Goal: Task Accomplishment & Management: Complete application form

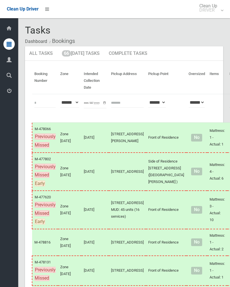
click at [91, 53] on link "66 Today's Tasks" at bounding box center [81, 53] width 46 height 15
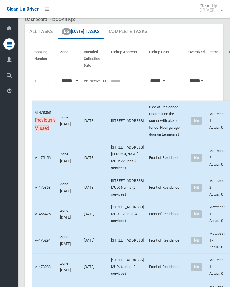
scroll to position [143, 0]
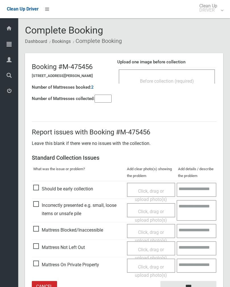
click at [185, 73] on div "Before collection (required)" at bounding box center [167, 76] width 96 height 14
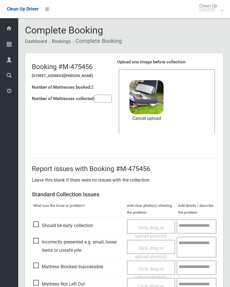
click at [109, 98] on input"] "number" at bounding box center [103, 99] width 17 height 8
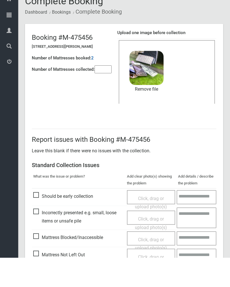
scroll to position [68, 0]
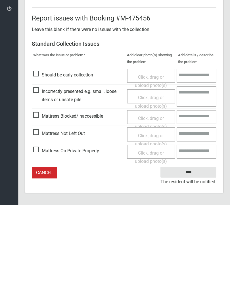
type input"] "*"
click at [191, 249] on input "****" at bounding box center [188, 254] width 56 height 11
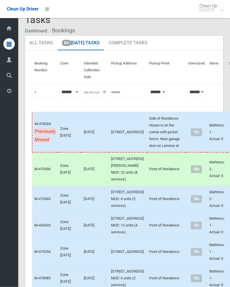
scroll to position [10, 0]
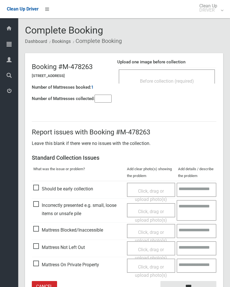
click at [172, 80] on span "Before collection (required)" at bounding box center [167, 80] width 54 height 5
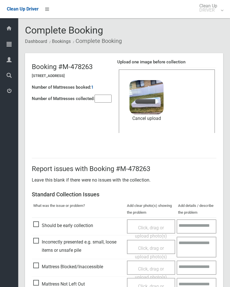
click at [100, 98] on input"] "number" at bounding box center [103, 99] width 17 height 8
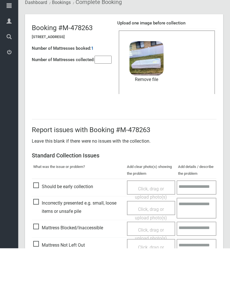
scroll to position [68, 0]
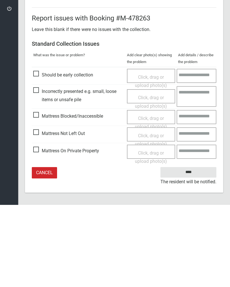
type input"] "*"
click at [198, 249] on input "****" at bounding box center [188, 254] width 56 height 11
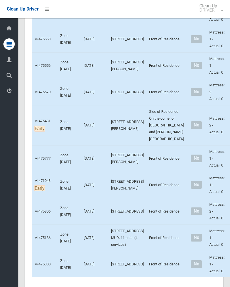
scroll to position [1633, 0]
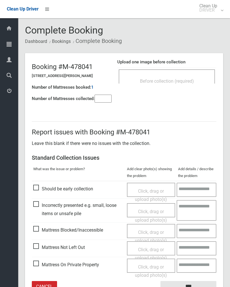
click at [191, 80] on span "Before collection (required)" at bounding box center [167, 80] width 54 height 5
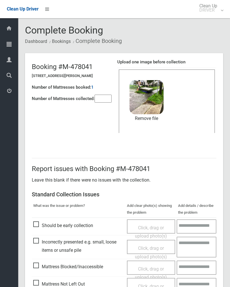
click at [102, 102] on input"] "number" at bounding box center [103, 99] width 17 height 8
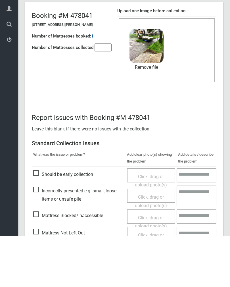
scroll to position [68, 0]
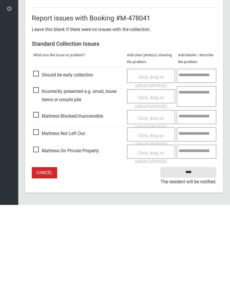
type input"] "*"
click at [195, 249] on input "****" at bounding box center [188, 254] width 56 height 11
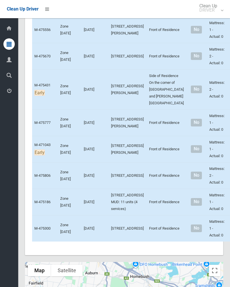
scroll to position [1726, 0]
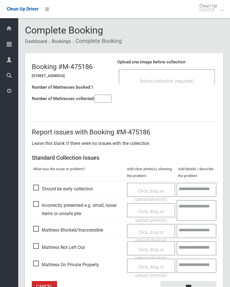
click at [185, 81] on span "Before collection (required)" at bounding box center [167, 80] width 54 height 5
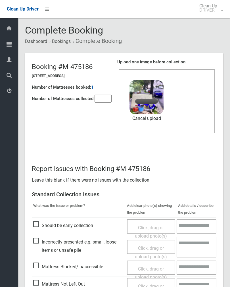
click at [101, 100] on input"] "number" at bounding box center [103, 99] width 17 height 8
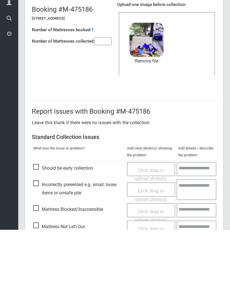
scroll to position [68, 0]
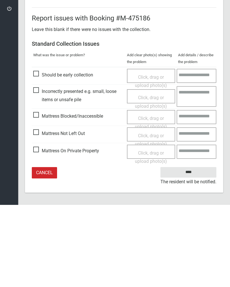
type input"] "*"
click at [194, 249] on input "****" at bounding box center [188, 254] width 56 height 11
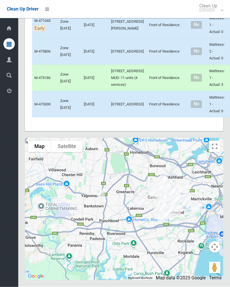
scroll to position [2837, 0]
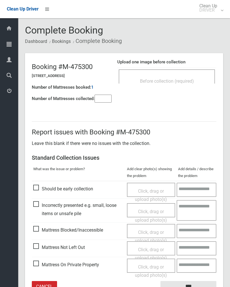
click at [182, 72] on div "Before collection (required)" at bounding box center [167, 76] width 96 height 14
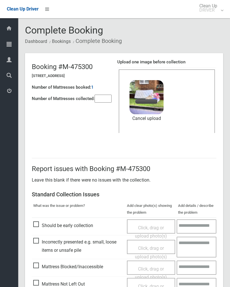
click at [103, 92] on div "Number of Mattresses booked: 1" at bounding box center [72, 88] width 80 height 12
click at [110, 103] on input"] "number" at bounding box center [103, 99] width 17 height 8
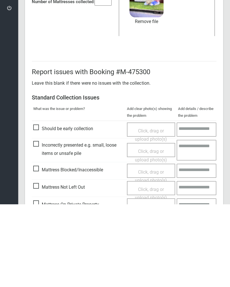
scroll to position [68, 0]
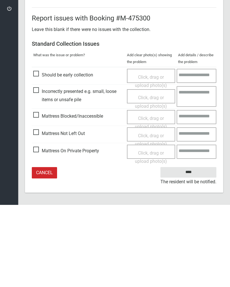
type input"] "*"
click at [194, 249] on input "****" at bounding box center [188, 254] width 56 height 11
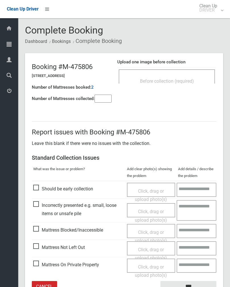
click at [196, 70] on div "Before collection (required)" at bounding box center [167, 76] width 96 height 14
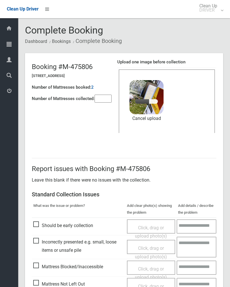
click at [107, 99] on input"] "number" at bounding box center [103, 99] width 17 height 8
type input"] "*"
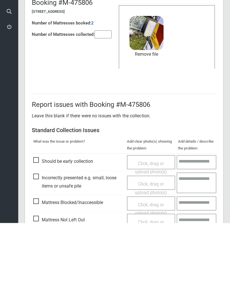
scroll to position [68, 0]
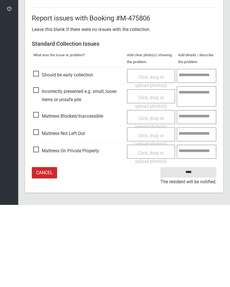
type input"] "*"
click at [193, 249] on input "****" at bounding box center [188, 254] width 56 height 11
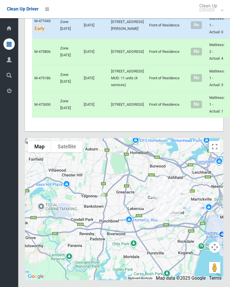
scroll to position [2714, 0]
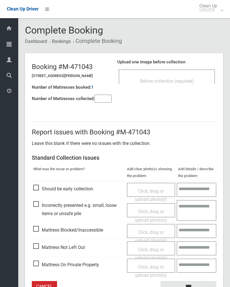
click at [191, 80] on span "Before collection (required)" at bounding box center [167, 80] width 54 height 5
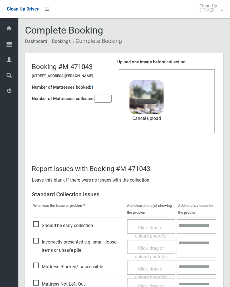
click at [102, 102] on input"] "number" at bounding box center [103, 99] width 17 height 8
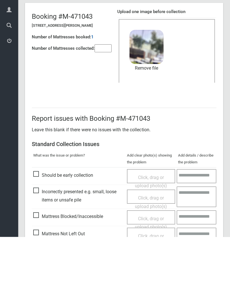
scroll to position [68, 0]
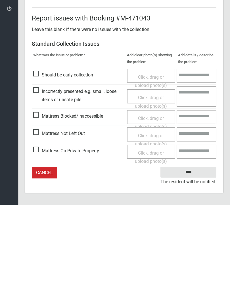
type input"] "*"
click at [193, 249] on input "****" at bounding box center [188, 254] width 56 height 11
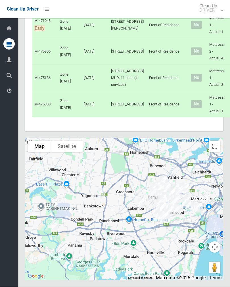
scroll to position [2473, 0]
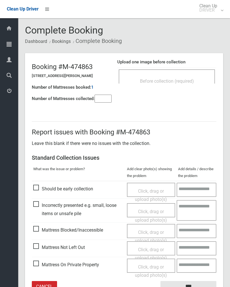
click at [182, 72] on div "Before collection (required)" at bounding box center [167, 76] width 96 height 14
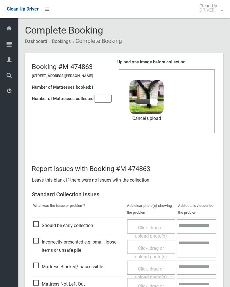
click at [105, 97] on input"] "number" at bounding box center [103, 99] width 17 height 8
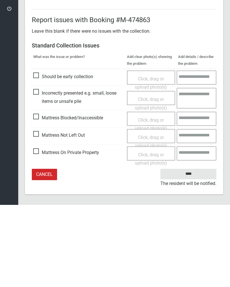
scroll to position [68, 0]
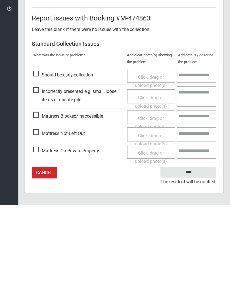
type input"] "*"
click at [196, 249] on input "****" at bounding box center [188, 254] width 56 height 11
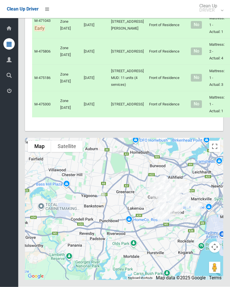
scroll to position [2298, 0]
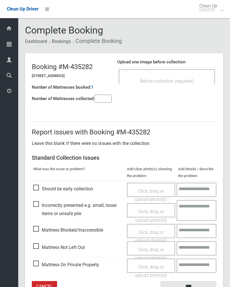
click at [193, 78] on div "Before collection (required)" at bounding box center [167, 81] width 84 height 11
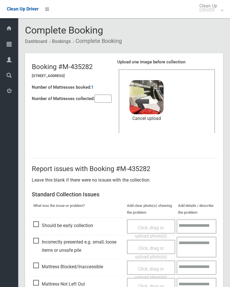
click at [106, 98] on input"] "number" at bounding box center [103, 99] width 17 height 8
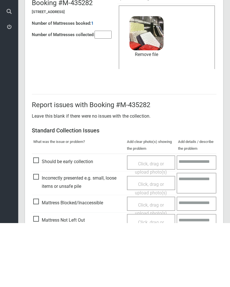
scroll to position [68, 0]
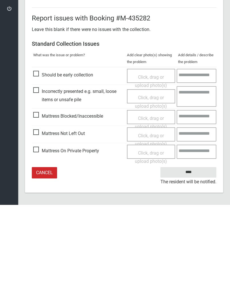
type input"] "**"
click at [189, 249] on input "****" at bounding box center [188, 254] width 56 height 11
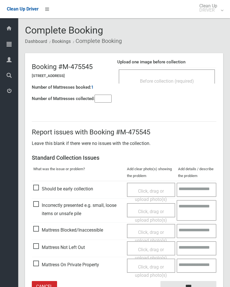
click at [185, 75] on div "Before collection (required)" at bounding box center [167, 76] width 96 height 14
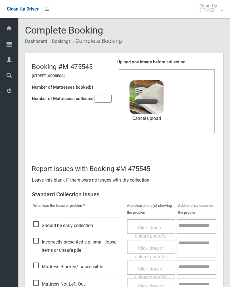
click at [105, 102] on input"] "number" at bounding box center [103, 99] width 17 height 8
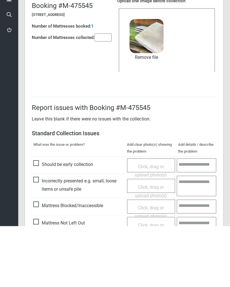
scroll to position [68, 0]
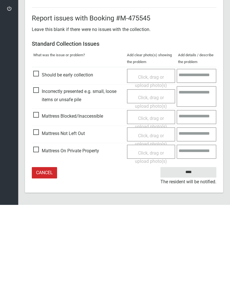
type input"] "*"
click at [198, 249] on input "****" at bounding box center [188, 254] width 56 height 11
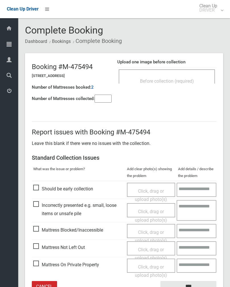
click at [190, 70] on div "Before collection (required)" at bounding box center [167, 76] width 96 height 14
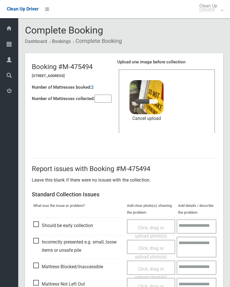
click at [101, 99] on input"] "number" at bounding box center [103, 99] width 17 height 8
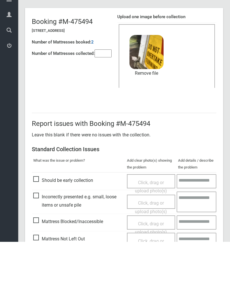
scroll to position [68, 0]
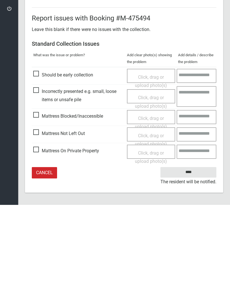
type input"] "*"
click at [197, 249] on input "****" at bounding box center [188, 254] width 56 height 11
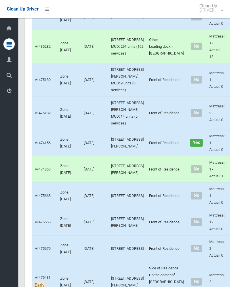
scroll to position [1576, 0]
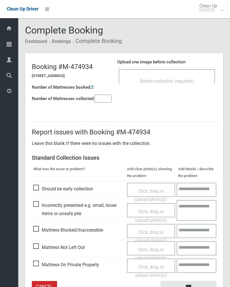
click at [190, 76] on div "Before collection (required)" at bounding box center [167, 81] width 84 height 11
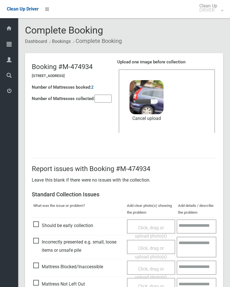
click at [103, 103] on input"] "number" at bounding box center [103, 99] width 17 height 8
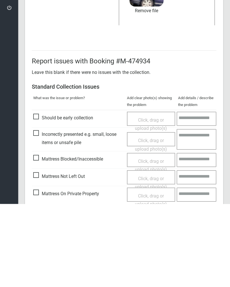
scroll to position [68, 0]
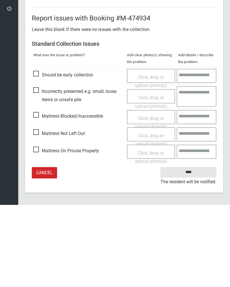
type input"] "*"
click at [189, 249] on input "****" at bounding box center [188, 254] width 56 height 11
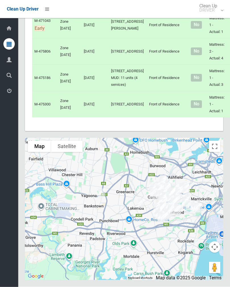
scroll to position [1901, 0]
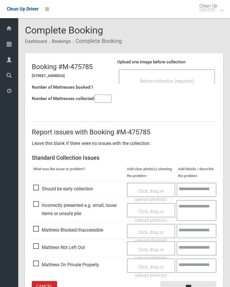
click at [181, 85] on div "Before collection (required)" at bounding box center [167, 81] width 84 height 11
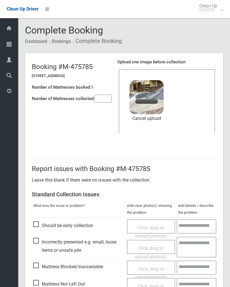
click at [101, 100] on input"] "number" at bounding box center [103, 99] width 17 height 8
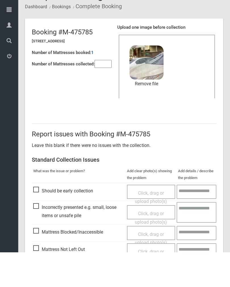
scroll to position [68, 0]
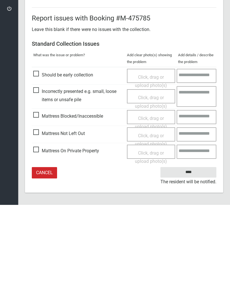
type input"] "*"
click at [191, 249] on input "****" at bounding box center [188, 254] width 56 height 11
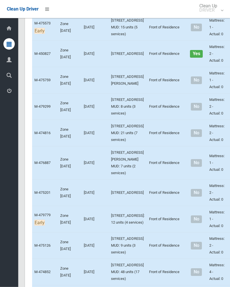
scroll to position [771, 0]
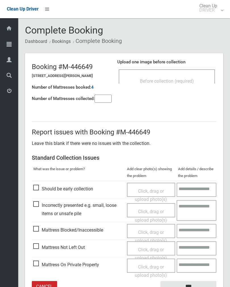
click at [190, 78] on div "Before collection (required)" at bounding box center [167, 81] width 84 height 11
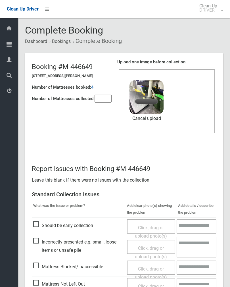
click at [108, 102] on input"] "number" at bounding box center [103, 99] width 17 height 8
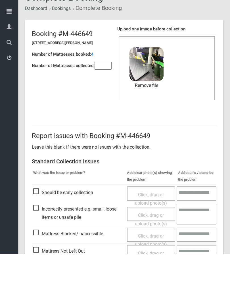
scroll to position [68, 0]
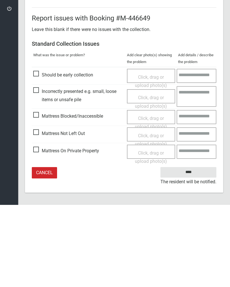
type input"] "**"
click at [190, 249] on input "****" at bounding box center [188, 254] width 56 height 11
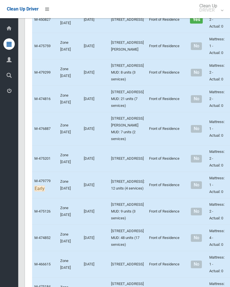
scroll to position [801, 0]
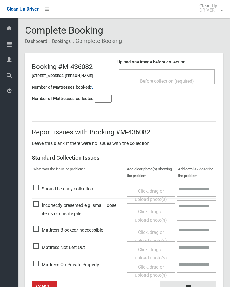
click at [194, 76] on div "Before collection (required)" at bounding box center [167, 81] width 84 height 11
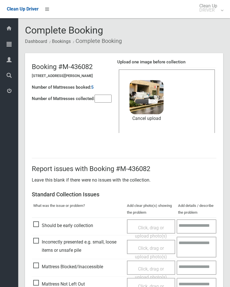
click at [105, 103] on input"] "number" at bounding box center [103, 99] width 17 height 8
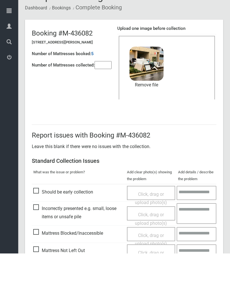
scroll to position [68, 0]
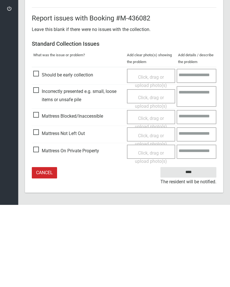
type input"] "*"
click at [191, 249] on input "****" at bounding box center [188, 254] width 56 height 11
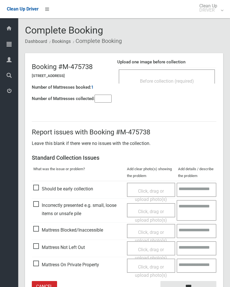
click at [189, 76] on div "Before collection (required)" at bounding box center [167, 81] width 84 height 11
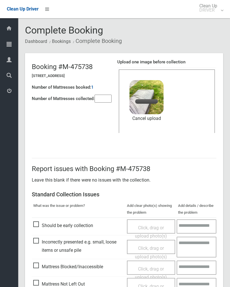
click at [96, 102] on input"] "number" at bounding box center [103, 99] width 17 height 8
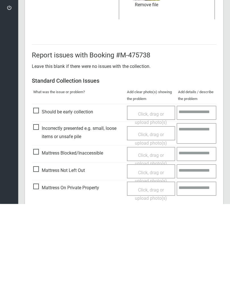
scroll to position [68, 0]
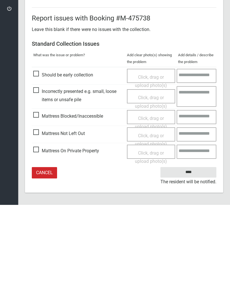
type input"] "*"
click at [190, 249] on input "****" at bounding box center [188, 254] width 56 height 11
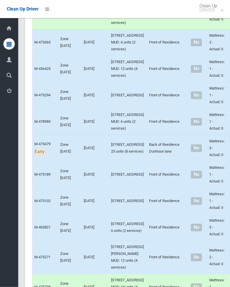
scroll to position [227, 0]
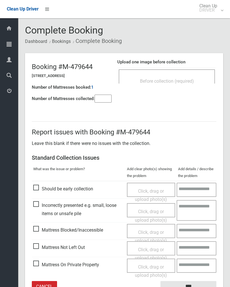
click at [191, 81] on span "Before collection (required)" at bounding box center [167, 80] width 54 height 5
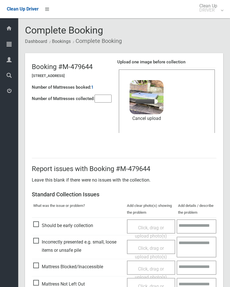
click at [99, 100] on input"] "number" at bounding box center [103, 99] width 17 height 8
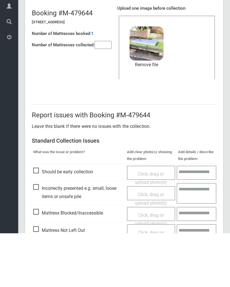
scroll to position [68, 0]
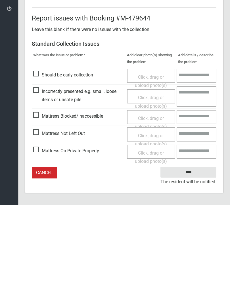
type input"] "*"
click at [189, 249] on input "****" at bounding box center [188, 254] width 56 height 11
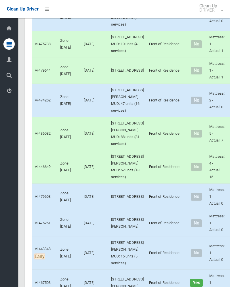
scroll to position [433, 0]
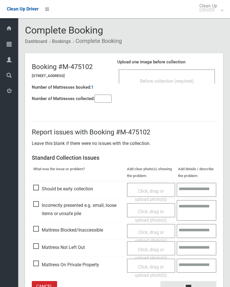
click at [195, 76] on div "Before collection (required)" at bounding box center [167, 81] width 84 height 11
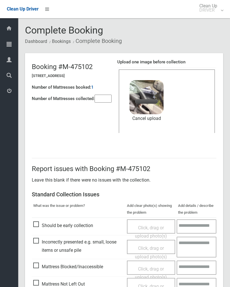
click at [107, 97] on input"] "number" at bounding box center [103, 99] width 17 height 8
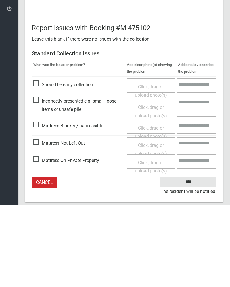
scroll to position [68, 0]
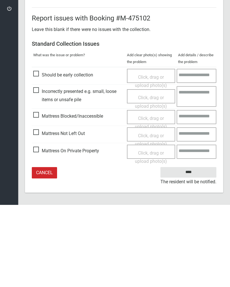
type input"] "*"
click at [192, 249] on input "****" at bounding box center [188, 254] width 56 height 11
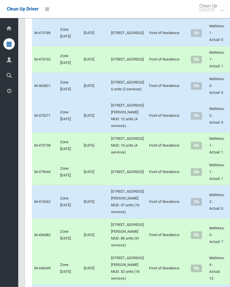
scroll to position [308, 0]
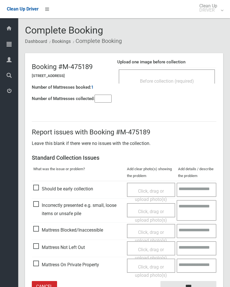
click at [98, 101] on input"] "number" at bounding box center [103, 99] width 17 height 8
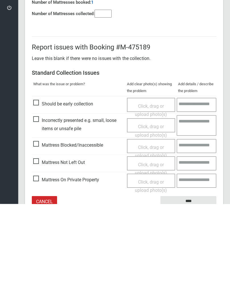
scroll to position [32, 0]
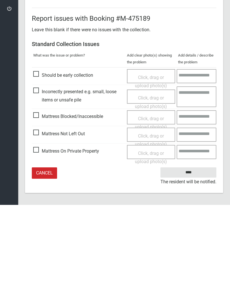
type input"] "*"
click at [38, 212] on span "Mattress Not Left Out" at bounding box center [59, 216] width 52 height 9
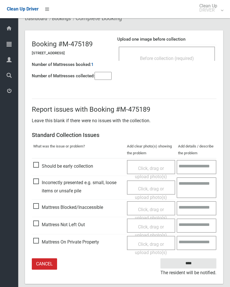
click at [146, 227] on span "Click, drag or upload photo(s)" at bounding box center [151, 231] width 32 height 14
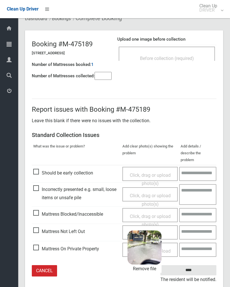
click at [204, 265] on input "****" at bounding box center [188, 270] width 56 height 11
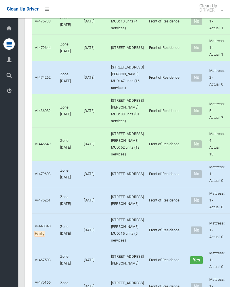
scroll to position [454, 0]
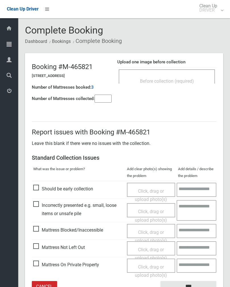
click at [182, 80] on span "Before collection (required)" at bounding box center [167, 80] width 54 height 5
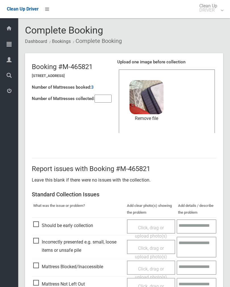
click at [153, 117] on link "Remove file" at bounding box center [147, 118] width 34 height 9
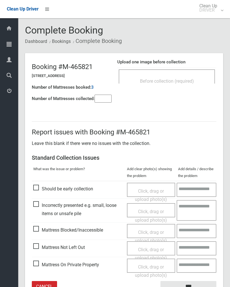
click at [185, 79] on span "Before collection (required)" at bounding box center [167, 80] width 54 height 5
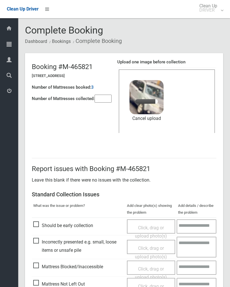
click at [106, 103] on input"] "number" at bounding box center [103, 99] width 17 height 8
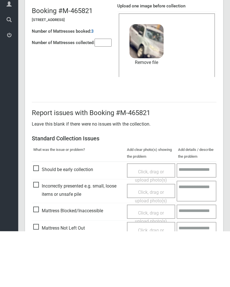
scroll to position [68, 0]
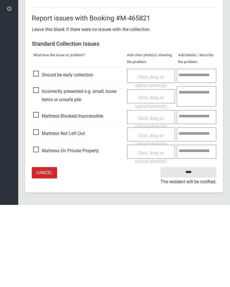
type input"] "*"
click at [196, 249] on input "****" at bounding box center [188, 254] width 56 height 11
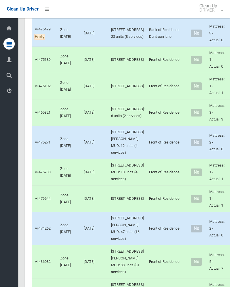
scroll to position [288, 0]
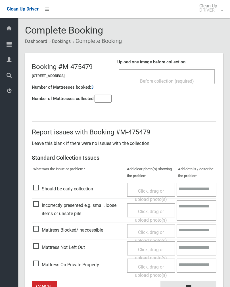
click at [103, 97] on input"] "number" at bounding box center [103, 99] width 17 height 8
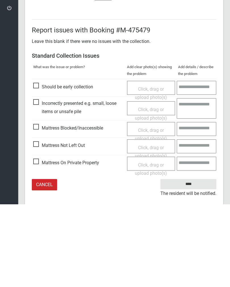
scroll to position [32, 0]
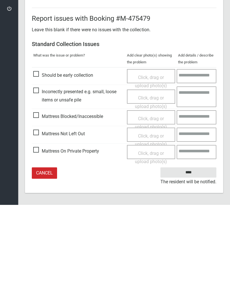
type input"] "*"
click at [40, 212] on span "Mattress Not Left Out" at bounding box center [59, 216] width 52 height 9
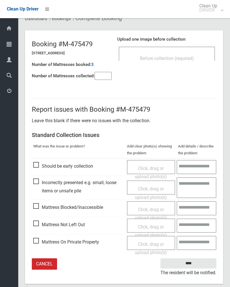
click at [150, 226] on span "Click, drag or upload photo(s)" at bounding box center [151, 231] width 32 height 14
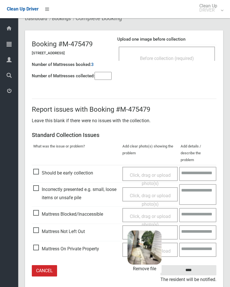
click at [199, 265] on input "****" at bounding box center [188, 270] width 56 height 11
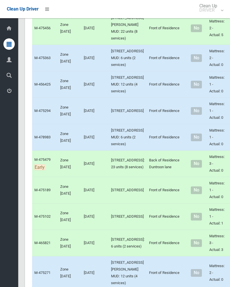
scroll to position [161, 0]
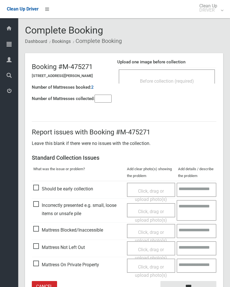
click at [189, 70] on div "Before collection (required)" at bounding box center [167, 76] width 96 height 14
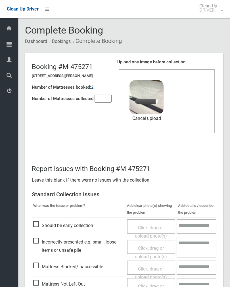
click at [97, 101] on input"] "number" at bounding box center [103, 99] width 17 height 8
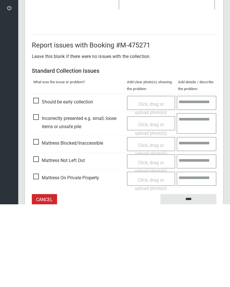
scroll to position [68, 0]
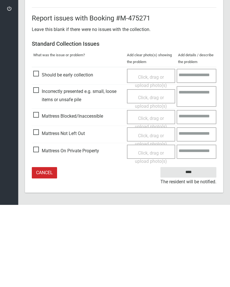
type input"] "*"
click at [188, 249] on input "****" at bounding box center [188, 254] width 56 height 11
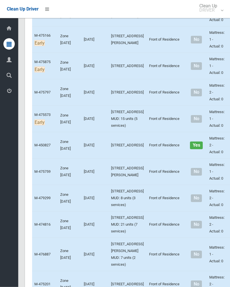
scroll to position [679, 0]
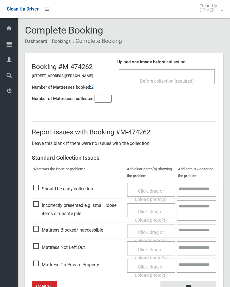
click at [189, 82] on span "Before collection (required)" at bounding box center [167, 80] width 54 height 5
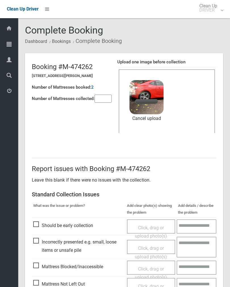
click at [103, 99] on input"] "number" at bounding box center [103, 99] width 17 height 8
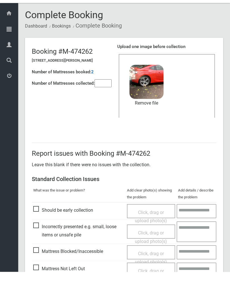
scroll to position [68, 0]
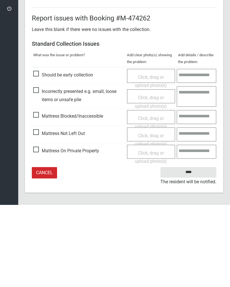
type input"] "*"
click at [189, 249] on input "****" at bounding box center [188, 254] width 56 height 11
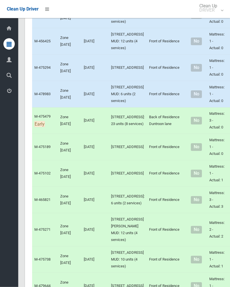
scroll to position [210, 0]
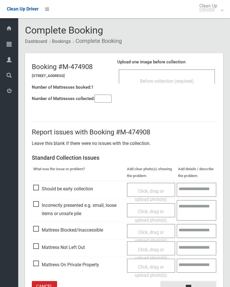
click at [187, 71] on div "Before collection (required)" at bounding box center [167, 76] width 96 height 14
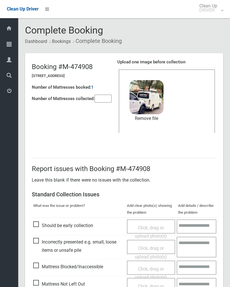
click at [155, 122] on link "Remove file" at bounding box center [147, 118] width 34 height 9
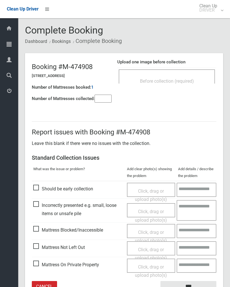
click at [190, 76] on div "Before collection (required)" at bounding box center [167, 81] width 84 height 11
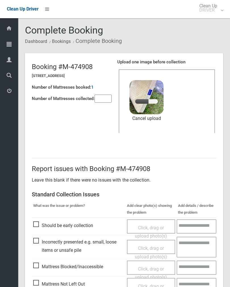
click at [108, 96] on input"] "number" at bounding box center [103, 99] width 17 height 8
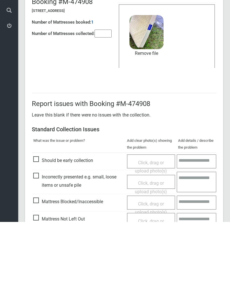
scroll to position [68, 0]
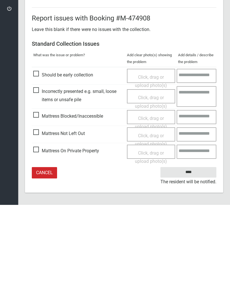
type input"] "*"
click at [190, 249] on input "****" at bounding box center [188, 254] width 56 height 11
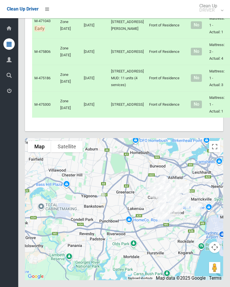
scroll to position [1984, 0]
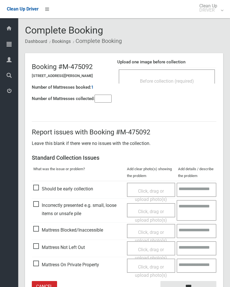
click at [99, 102] on input"] "number" at bounding box center [103, 99] width 17 height 8
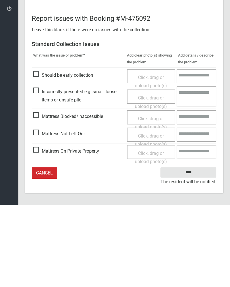
type input"] "*"
click at [41, 212] on span "Mattress Not Left Out" at bounding box center [59, 216] width 52 height 9
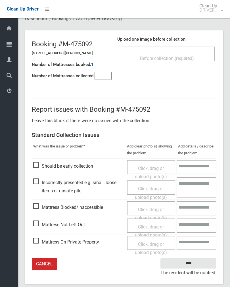
click at [151, 227] on span "Click, drag or upload photo(s)" at bounding box center [151, 231] width 32 height 14
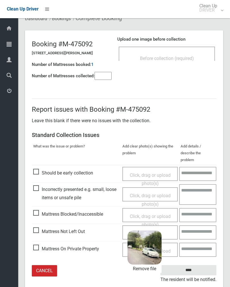
click at [208, 265] on input "****" at bounding box center [188, 270] width 56 height 11
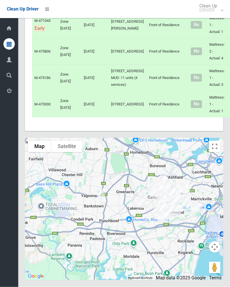
scroll to position [2213, 0]
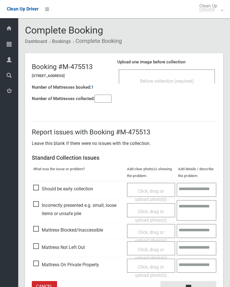
click at [191, 80] on span "Before collection (required)" at bounding box center [167, 80] width 54 height 5
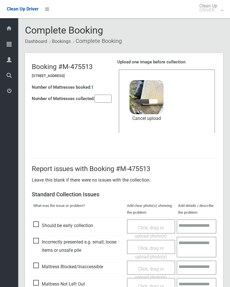
click at [104, 100] on input"] "number" at bounding box center [103, 99] width 17 height 8
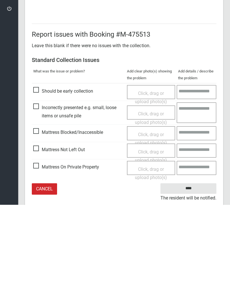
scroll to position [68, 0]
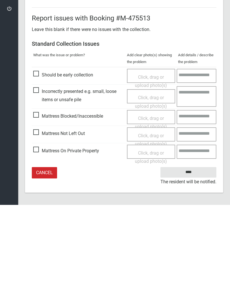
type input"] "*"
click at [192, 249] on input "****" at bounding box center [188, 254] width 56 height 11
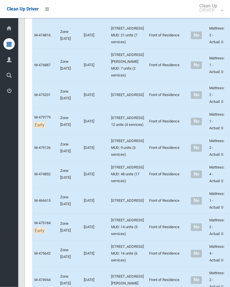
scroll to position [869, 0]
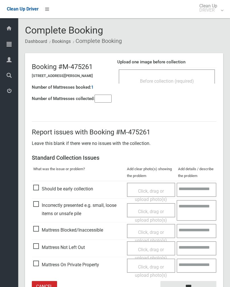
click at [196, 76] on div "Before collection (required)" at bounding box center [167, 81] width 84 height 11
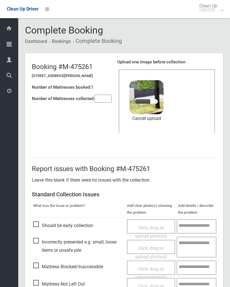
click at [102, 98] on input"] "number" at bounding box center [103, 99] width 17 height 8
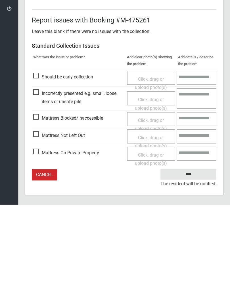
scroll to position [68, 0]
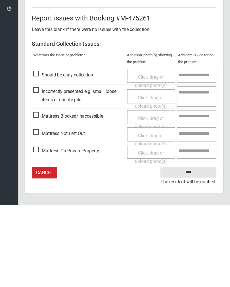
type input"] "*"
click at [192, 249] on input "****" at bounding box center [188, 254] width 56 height 11
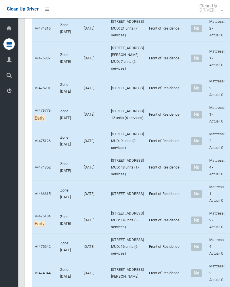
scroll to position [875, 0]
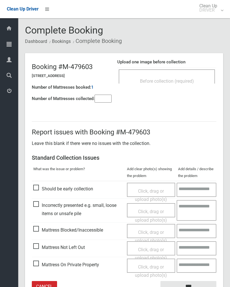
click at [196, 83] on div "Before collection (required)" at bounding box center [167, 81] width 84 height 11
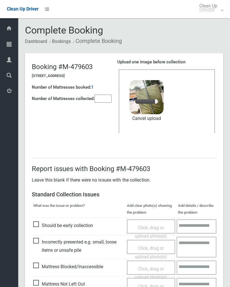
click at [106, 98] on input"] "number" at bounding box center [103, 99] width 17 height 8
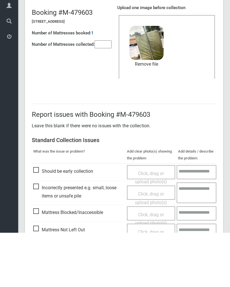
scroll to position [68, 0]
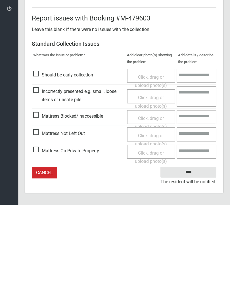
type input"] "*"
click at [193, 249] on input "****" at bounding box center [188, 254] width 56 height 11
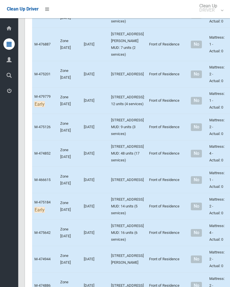
scroll to position [887, 0]
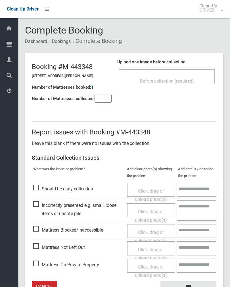
click at [186, 79] on span "Before collection (required)" at bounding box center [167, 80] width 54 height 5
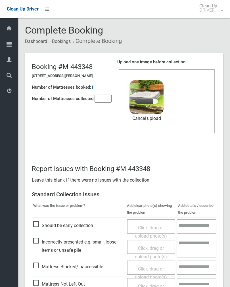
click at [102, 99] on input"] "number" at bounding box center [103, 99] width 17 height 8
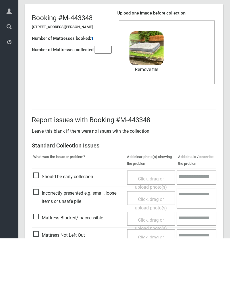
scroll to position [68, 0]
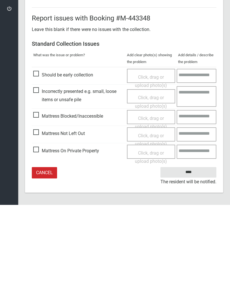
type input"] "*"
click at [198, 249] on input "****" at bounding box center [188, 254] width 56 height 11
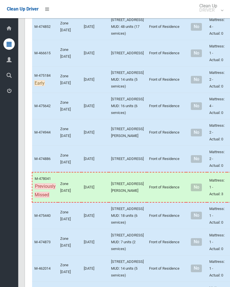
scroll to position [1005, 0]
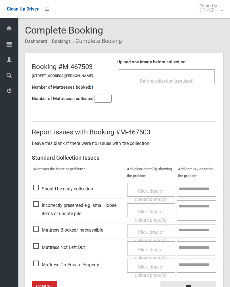
click at [191, 80] on span "Before collection (required)" at bounding box center [167, 80] width 54 height 5
click at [186, 76] on div "Before collection (required)" at bounding box center [167, 81] width 84 height 11
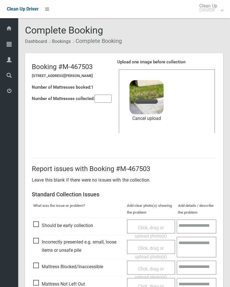
click at [103, 98] on input"] "number" at bounding box center [103, 99] width 17 height 8
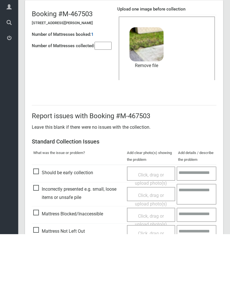
scroll to position [68, 0]
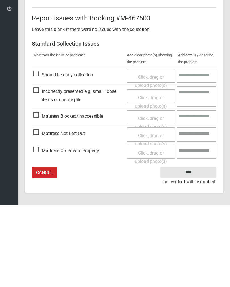
type input"] "*"
click at [192, 249] on input "****" at bounding box center [188, 254] width 56 height 11
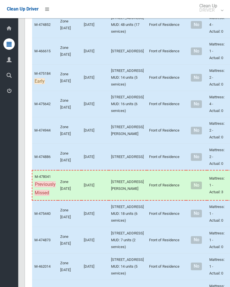
scroll to position [1017, 0]
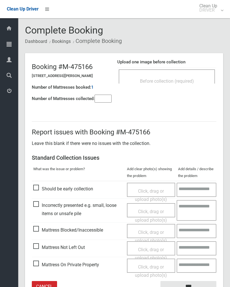
click at [181, 83] on span "Before collection (required)" at bounding box center [167, 80] width 54 height 5
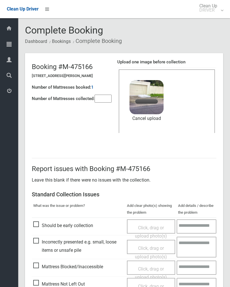
click at [105, 99] on input"] "number" at bounding box center [103, 99] width 17 height 8
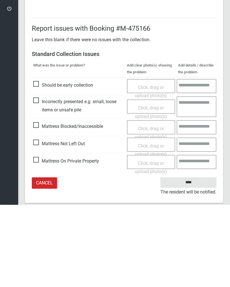
scroll to position [68, 0]
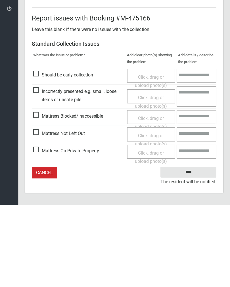
type input"] "*"
click at [199, 249] on input "****" at bounding box center [188, 254] width 56 height 11
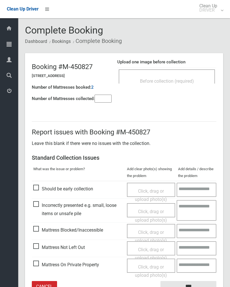
click at [105, 98] on input"] "number" at bounding box center [103, 99] width 17 height 8
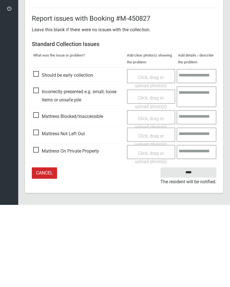
type input"] "*"
click at [39, 212] on span "Mattress Not Left Out" at bounding box center [59, 216] width 52 height 9
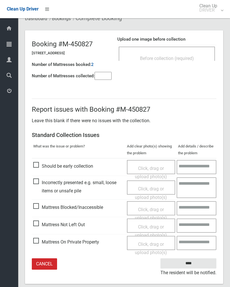
click at [145, 225] on span "Click, drag or upload photo(s)" at bounding box center [151, 231] width 32 height 14
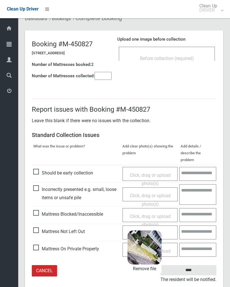
click at [202, 265] on input "****" at bounding box center [188, 270] width 56 height 11
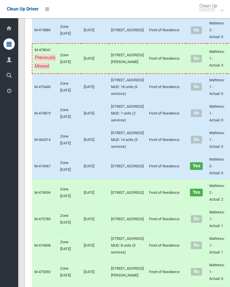
scroll to position [1144, 0]
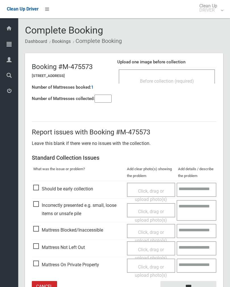
click at [178, 73] on div "Before collection (required)" at bounding box center [167, 76] width 96 height 14
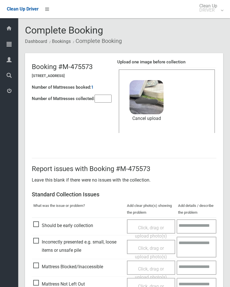
click at [105, 96] on input"] "number" at bounding box center [103, 99] width 17 height 8
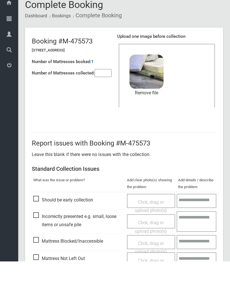
scroll to position [68, 0]
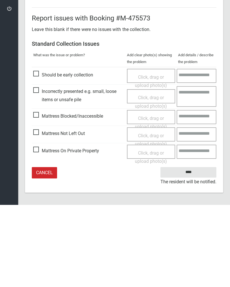
type input"] "*"
click at [197, 249] on input "****" at bounding box center [188, 254] width 56 height 11
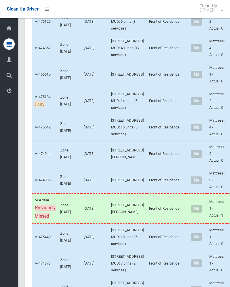
scroll to position [1001, 0]
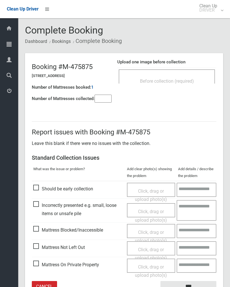
click at [95, 101] on input"] "number" at bounding box center [103, 99] width 17 height 8
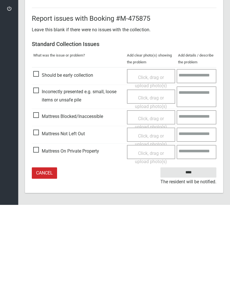
type input"] "*"
click at [40, 212] on span "Mattress Not Left Out" at bounding box center [59, 216] width 52 height 9
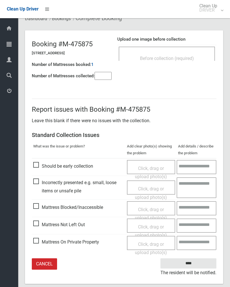
click at [145, 223] on div "Click, drag or upload photo(s)" at bounding box center [151, 231] width 40 height 17
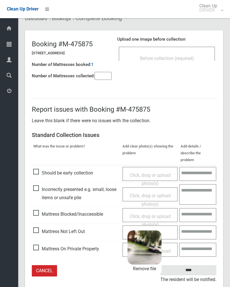
click at [199, 265] on input "****" at bounding box center [188, 270] width 56 height 11
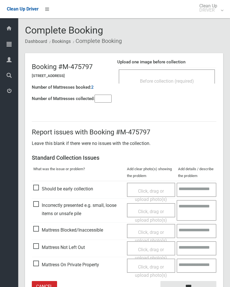
click at [103, 101] on input"] "number" at bounding box center [103, 99] width 17 height 8
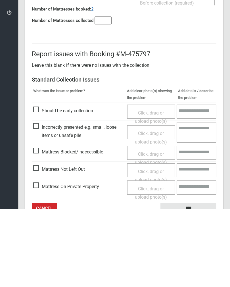
scroll to position [32, 0]
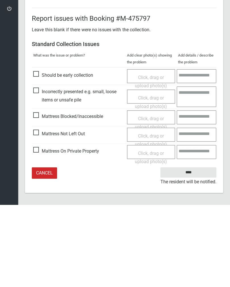
type input"] "*"
click at [39, 212] on span "Mattress Not Left Out" at bounding box center [59, 216] width 52 height 9
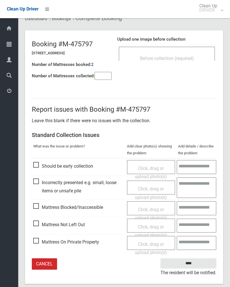
click at [155, 226] on span "Click, drag or upload photo(s)" at bounding box center [151, 231] width 32 height 14
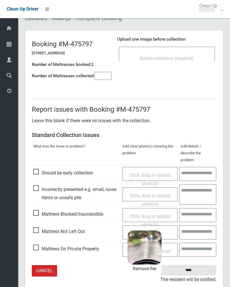
click at [202, 265] on input "****" at bounding box center [188, 270] width 56 height 11
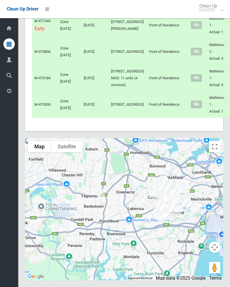
scroll to position [2573, 0]
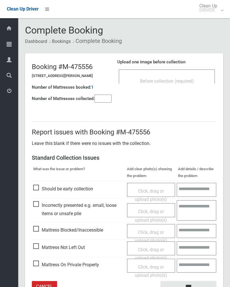
click at [100, 102] on input"] "number" at bounding box center [103, 99] width 17 height 8
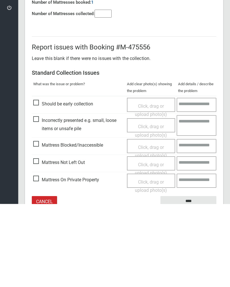
scroll to position [32, 0]
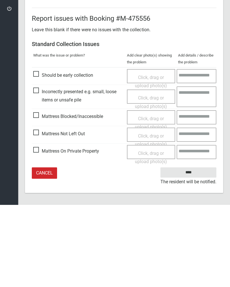
type input"] "*"
click at [40, 212] on span "Mattress Not Left Out" at bounding box center [59, 216] width 52 height 9
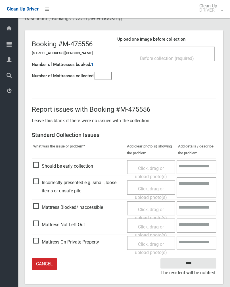
click at [150, 226] on span "Click, drag or upload photo(s)" at bounding box center [151, 231] width 32 height 14
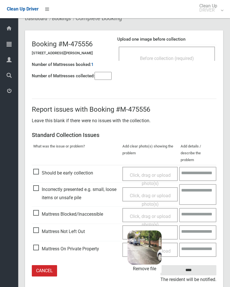
click at [202, 265] on input "****" at bounding box center [188, 270] width 56 height 11
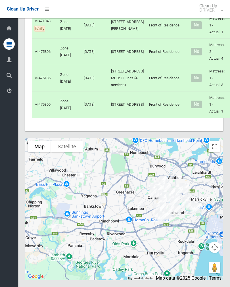
scroll to position [2241, 0]
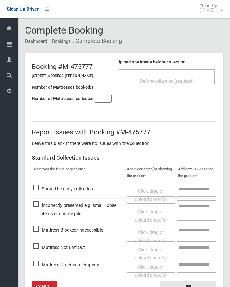
click at [180, 76] on div "Before collection (required)" at bounding box center [167, 81] width 84 height 11
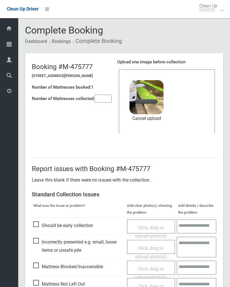
click at [100, 102] on input"] "number" at bounding box center [103, 99] width 17 height 8
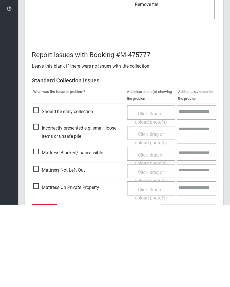
scroll to position [68, 0]
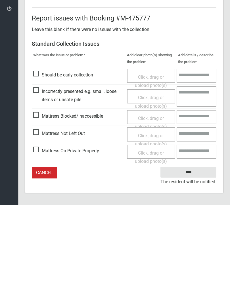
type input"] "*"
click at [198, 249] on input "****" at bounding box center [188, 254] width 56 height 11
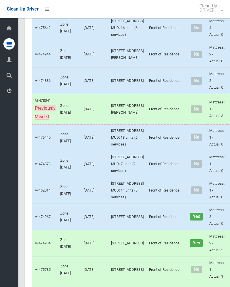
scroll to position [1226, 0]
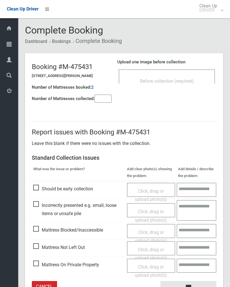
click at [189, 75] on div "Before collection (required)" at bounding box center [167, 76] width 96 height 14
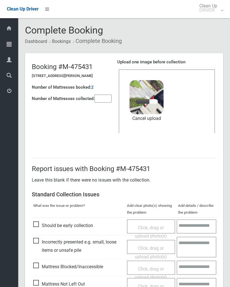
click at [101, 96] on input"] "number" at bounding box center [103, 99] width 17 height 8
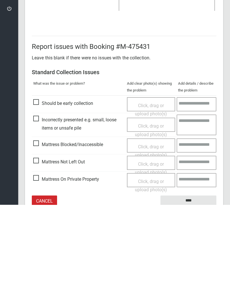
scroll to position [68, 0]
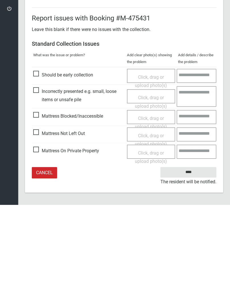
type input"] "*"
click at [199, 249] on input "****" at bounding box center [188, 254] width 56 height 11
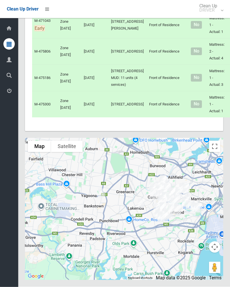
scroll to position [2558, 0]
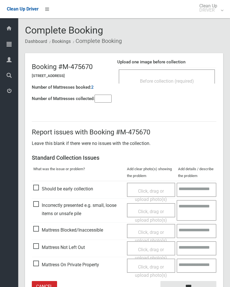
click at [166, 76] on div "Before collection (required)" at bounding box center [167, 81] width 84 height 11
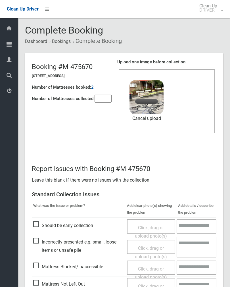
click at [93, 97] on h4 "Number of Mattresses collected:" at bounding box center [63, 98] width 63 height 5
click at [101, 103] on input"] "number" at bounding box center [103, 99] width 17 height 8
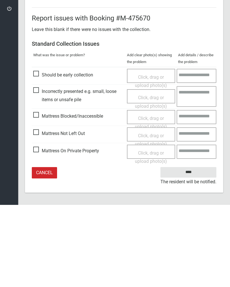
type input"] "*"
click at [197, 249] on input "****" at bounding box center [188, 254] width 56 height 11
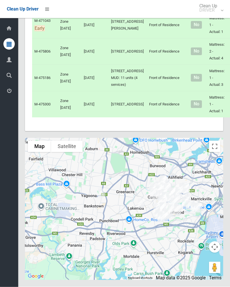
scroll to position [2558, 0]
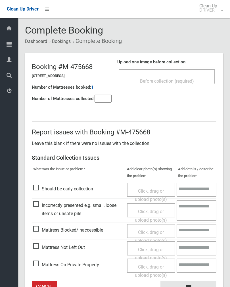
click at [102, 99] on input"] "number" at bounding box center [103, 99] width 17 height 8
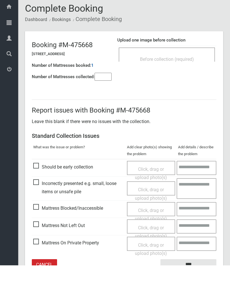
scroll to position [32, 0]
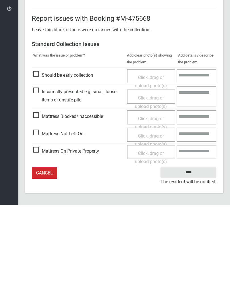
type input"] "*"
click at [37, 212] on span "Mattress Not Left Out" at bounding box center [59, 216] width 52 height 9
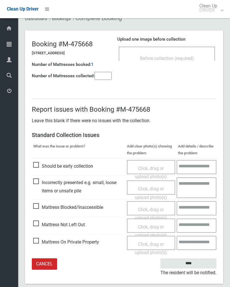
click at [162, 226] on span "Click, drag or upload photo(s)" at bounding box center [151, 231] width 32 height 14
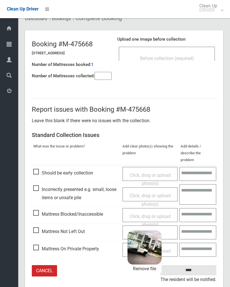
click at [197, 265] on input "****" at bounding box center [188, 270] width 56 height 11
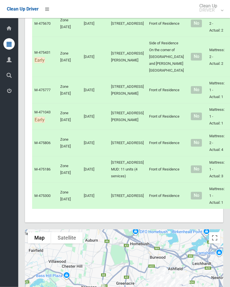
scroll to position [1765, 0]
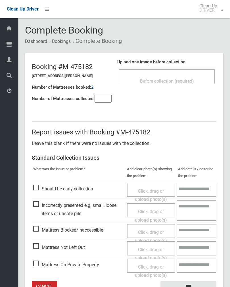
click at [180, 77] on div "Before collection (required)" at bounding box center [167, 81] width 84 height 11
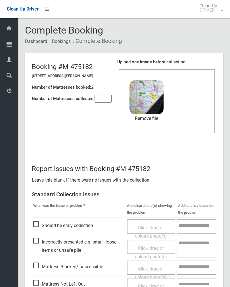
click at [105, 95] on input"] "number" at bounding box center [103, 99] width 17 height 8
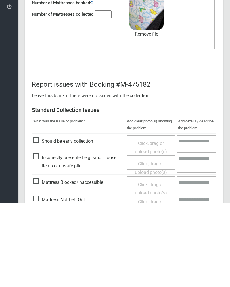
scroll to position [68, 0]
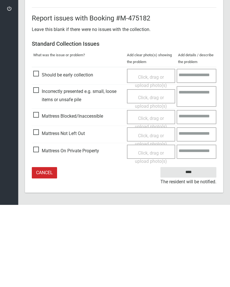
type input"] "*"
click at [193, 249] on input "****" at bounding box center [188, 254] width 56 height 11
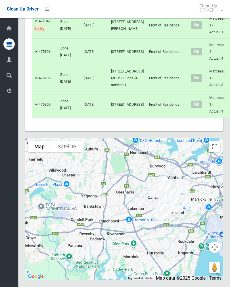
scroll to position [2328, 0]
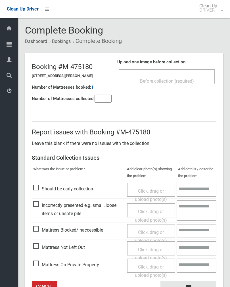
click at [185, 78] on span "Before collection (required)" at bounding box center [167, 80] width 54 height 5
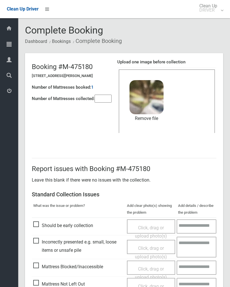
click at [153, 118] on link "Remove file" at bounding box center [147, 118] width 34 height 9
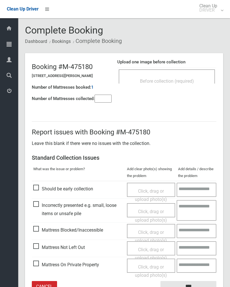
click at [195, 80] on div "Before collection (required)" at bounding box center [167, 81] width 84 height 11
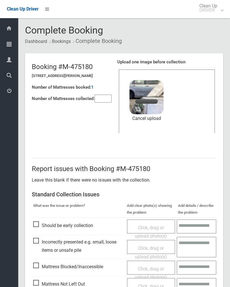
click at [101, 101] on input"] "number" at bounding box center [103, 99] width 17 height 8
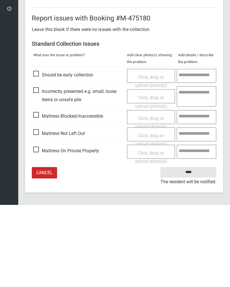
type input"] "*"
click at [189, 249] on input "****" at bounding box center [188, 254] width 56 height 11
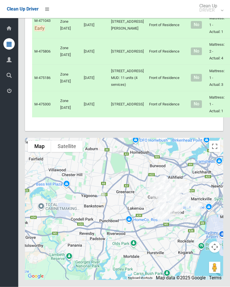
scroll to position [2505, 0]
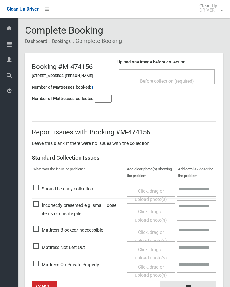
click at [189, 79] on span "Before collection (required)" at bounding box center [167, 80] width 54 height 5
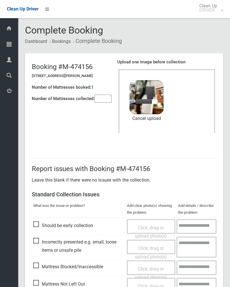
click at [105, 101] on input"] "number" at bounding box center [103, 99] width 17 height 8
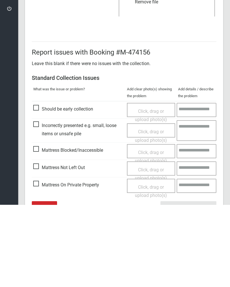
scroll to position [68, 0]
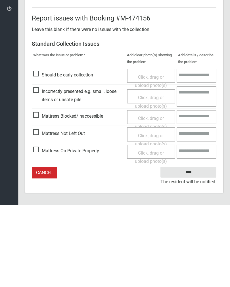
type input"] "*"
click at [198, 249] on input "****" at bounding box center [188, 254] width 56 height 11
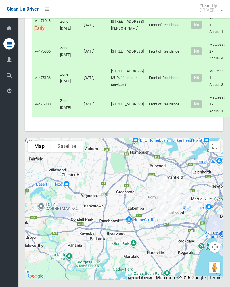
scroll to position [2202, 0]
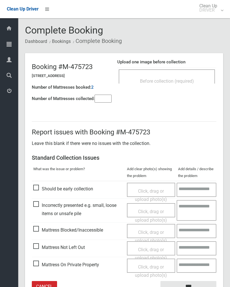
click at [187, 66] on div "Upload one image before collection Before collection (required)" at bounding box center [166, 74] width 99 height 36
click at [190, 75] on div "Before collection (required)" at bounding box center [167, 76] width 96 height 14
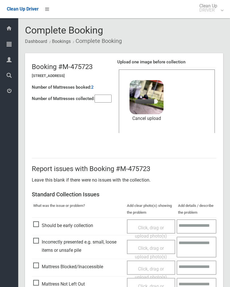
click at [106, 97] on input"] "number" at bounding box center [103, 99] width 17 height 8
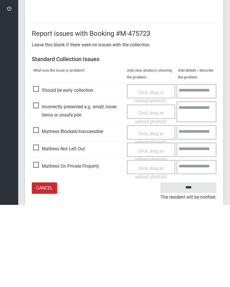
scroll to position [68, 0]
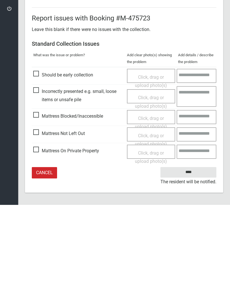
type input"] "*"
click at [191, 249] on input "****" at bounding box center [188, 254] width 56 height 11
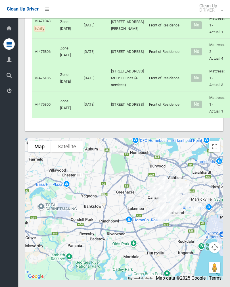
scroll to position [2170, 0]
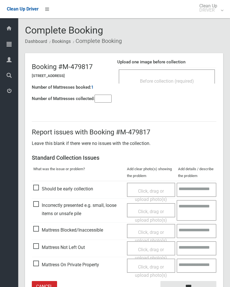
click at [189, 76] on div "Before collection (required)" at bounding box center [167, 81] width 84 height 11
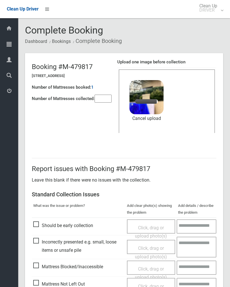
click at [109, 91] on div "Number of Mattresses booked: 1" at bounding box center [72, 88] width 80 height 12
click at [103, 103] on input"] "number" at bounding box center [103, 99] width 17 height 8
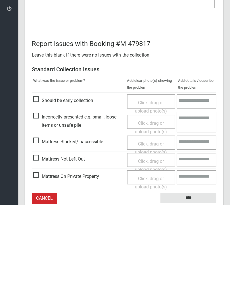
scroll to position [68, 0]
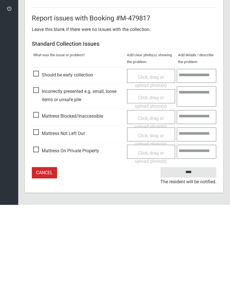
type input"] "*"
click at [197, 249] on input "****" at bounding box center [188, 254] width 56 height 11
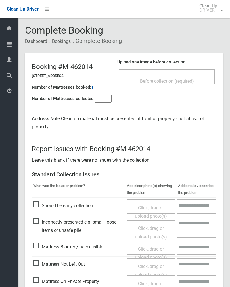
click at [193, 79] on span "Before collection (required)" at bounding box center [167, 80] width 54 height 5
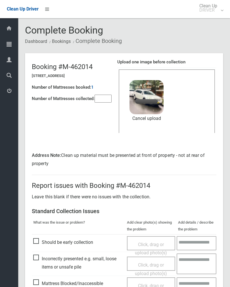
click at [148, 122] on link "Cancel upload" at bounding box center [147, 118] width 34 height 9
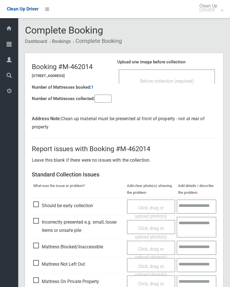
click at [189, 78] on span "Before collection (required)" at bounding box center [167, 80] width 54 height 5
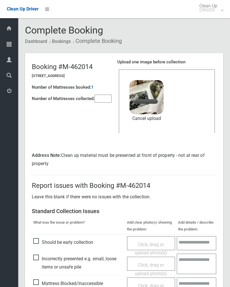
click at [103, 97] on input"] "number" at bounding box center [103, 99] width 17 height 8
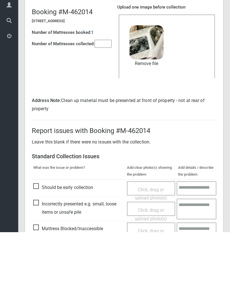
scroll to position [85, 0]
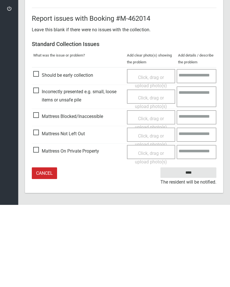
type input"] "*"
click at [195, 249] on input "****" at bounding box center [188, 254] width 56 height 11
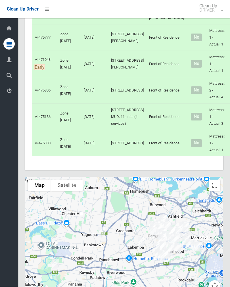
scroll to position [1816, 0]
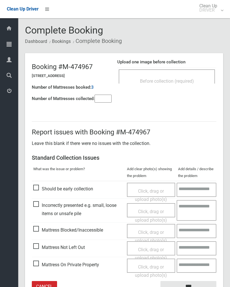
click at [199, 80] on div "Before collection (required)" at bounding box center [167, 81] width 84 height 11
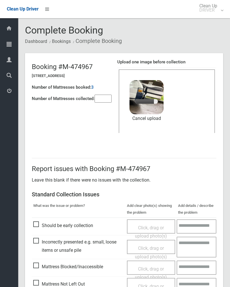
click at [105, 97] on input"] "number" at bounding box center [103, 99] width 17 height 8
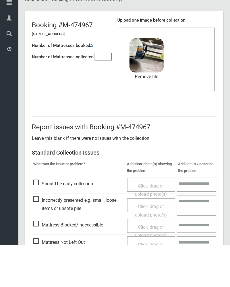
scroll to position [68, 0]
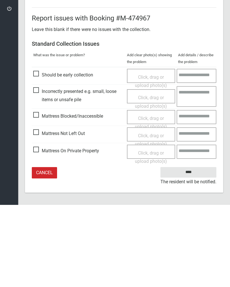
type input"] "*"
click at [194, 249] on input "****" at bounding box center [188, 254] width 56 height 11
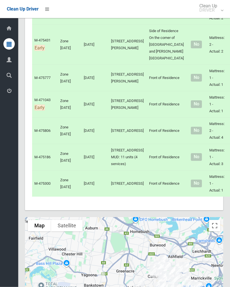
scroll to position [1776, 0]
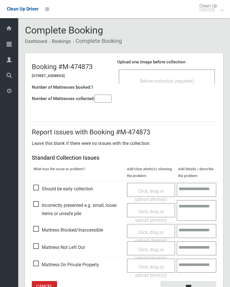
click at [192, 77] on div "Before collection (required)" at bounding box center [167, 81] width 84 height 11
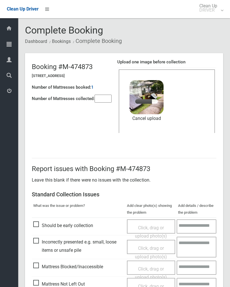
click at [107, 95] on input"] "number" at bounding box center [103, 99] width 17 height 8
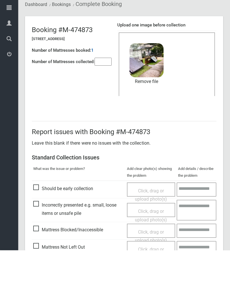
scroll to position [68, 0]
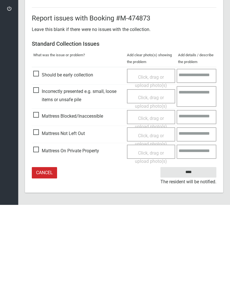
type input"] "*"
click at [191, 249] on input "****" at bounding box center [188, 254] width 56 height 11
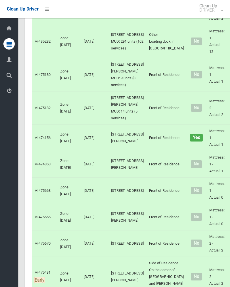
scroll to position [1588, 0]
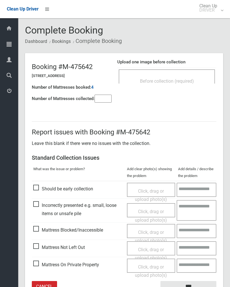
click at [180, 80] on span "Before collection (required)" at bounding box center [167, 80] width 54 height 5
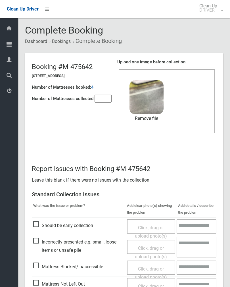
click at [98, 96] on input"] "number" at bounding box center [103, 99] width 17 height 8
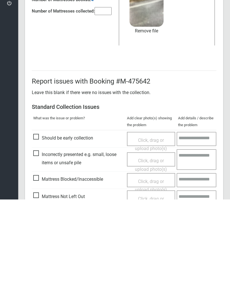
scroll to position [68, 0]
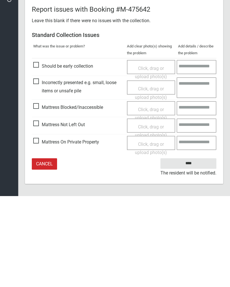
type input"] "*"
click at [195, 249] on input "****" at bounding box center [188, 254] width 56 height 11
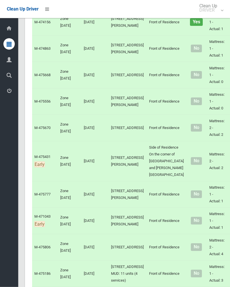
scroll to position [1659, 0]
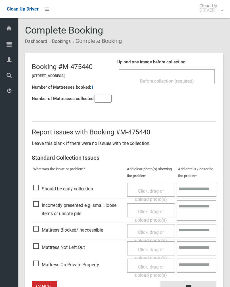
click at [192, 78] on span "Before collection (required)" at bounding box center [167, 80] width 54 height 5
click at [101, 102] on input"] "number" at bounding box center [103, 99] width 17 height 8
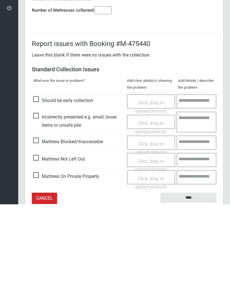
scroll to position [32, 0]
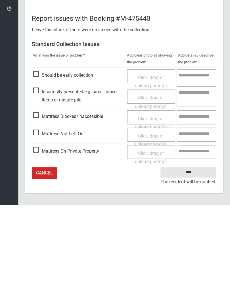
type input"] "*"
click at [39, 212] on span "Mattress Not Left Out" at bounding box center [59, 216] width 52 height 9
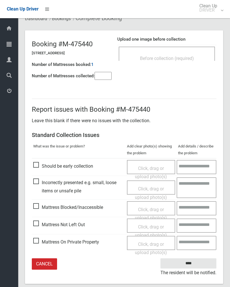
click at [153, 225] on span "Click, drag or upload photo(s)" at bounding box center [151, 231] width 32 height 14
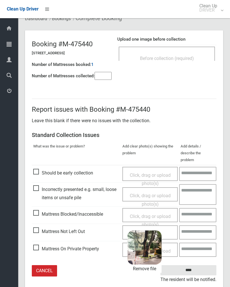
click at [205, 265] on input "****" at bounding box center [188, 270] width 56 height 11
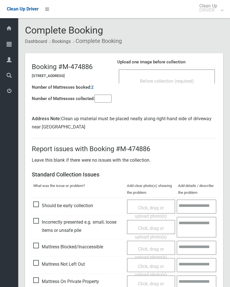
click at [189, 70] on div "Before collection (required)" at bounding box center [167, 76] width 96 height 14
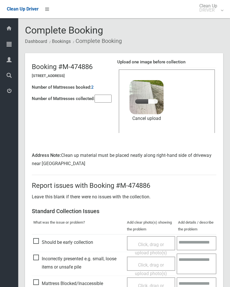
click at [108, 101] on input"] "number" at bounding box center [103, 99] width 17 height 8
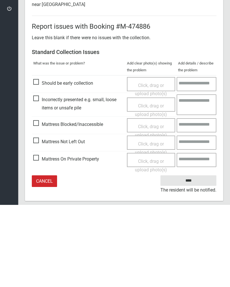
scroll to position [85, 0]
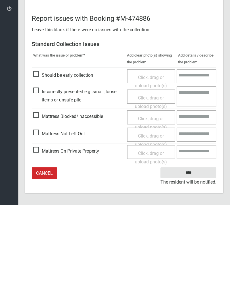
type input"] "*"
click at [194, 249] on input "****" at bounding box center [188, 254] width 56 height 11
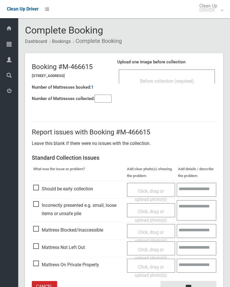
click at [106, 101] on input"] "number" at bounding box center [103, 99] width 17 height 8
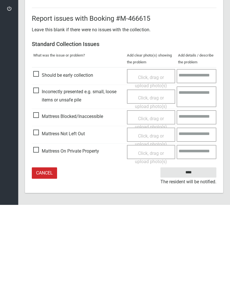
type input"] "*"
click at [39, 212] on span "Mattress Not Left Out" at bounding box center [59, 216] width 52 height 9
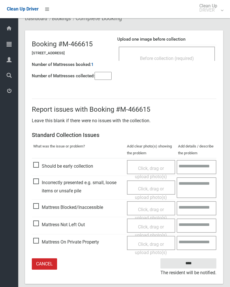
click at [154, 224] on span "Click, drag or upload photo(s)" at bounding box center [151, 231] width 32 height 14
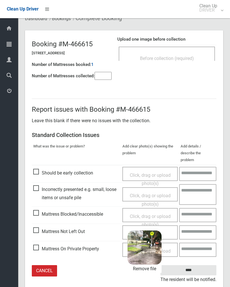
click at [201, 265] on input "****" at bounding box center [188, 270] width 56 height 11
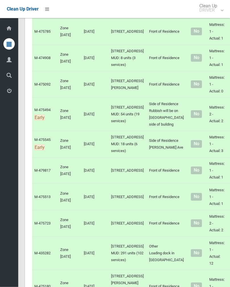
scroll to position [1332, 0]
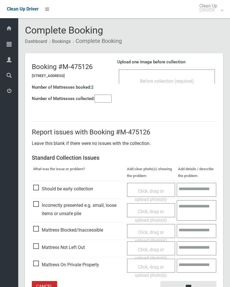
click at [200, 74] on div "Before collection (required)" at bounding box center [167, 76] width 96 height 14
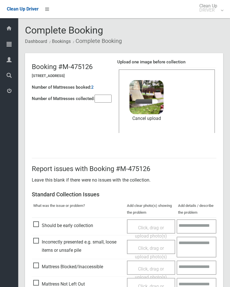
click at [109, 97] on input"] "number" at bounding box center [103, 99] width 17 height 8
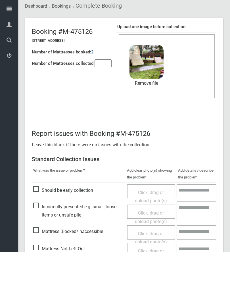
scroll to position [68, 0]
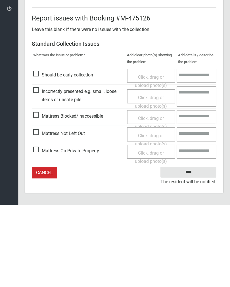
type input"] "*"
click at [200, 249] on input "****" at bounding box center [188, 254] width 56 height 11
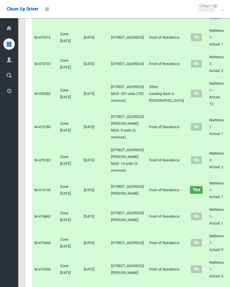
scroll to position [1484, 0]
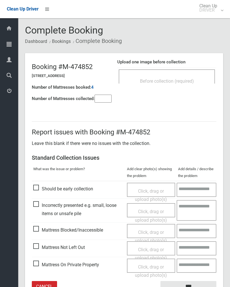
click at [188, 77] on div "Before collection (required)" at bounding box center [167, 81] width 84 height 11
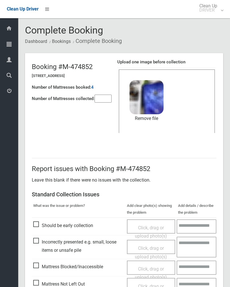
click at [105, 102] on input"] "number" at bounding box center [103, 99] width 17 height 8
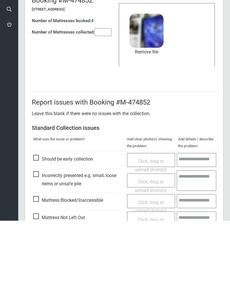
scroll to position [68, 0]
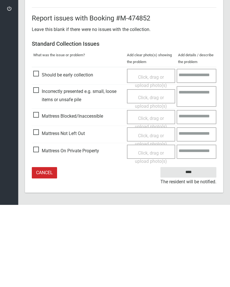
type input"] "*"
click at [195, 249] on input "****" at bounding box center [188, 254] width 56 height 11
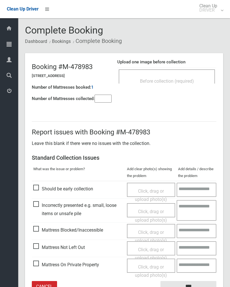
click at [185, 70] on div "Before collection (required)" at bounding box center [167, 76] width 96 height 14
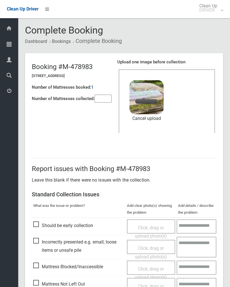
click at [105, 99] on input"] "number" at bounding box center [103, 99] width 17 height 8
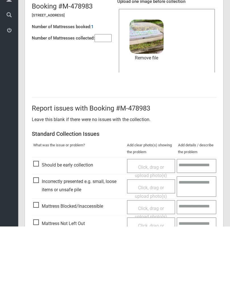
scroll to position [68, 0]
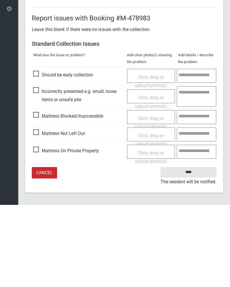
type input"] "*"
click at [190, 249] on input "****" at bounding box center [188, 254] width 56 height 11
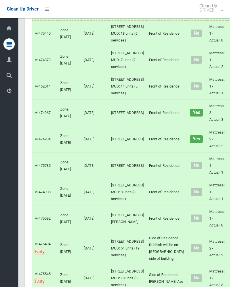
scroll to position [1198, 0]
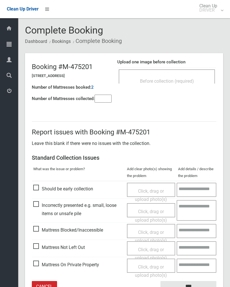
click at [193, 79] on span "Before collection (required)" at bounding box center [167, 80] width 54 height 5
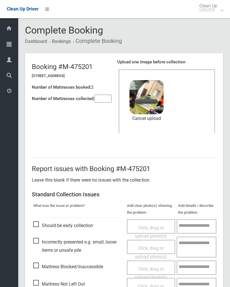
click at [104, 96] on input"] "number" at bounding box center [103, 99] width 17 height 8
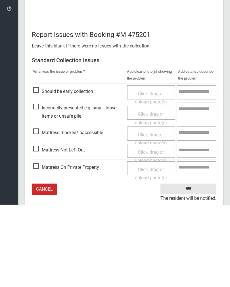
scroll to position [68, 0]
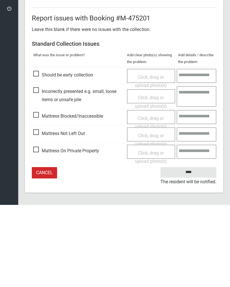
type input"] "*"
click at [196, 249] on input "****" at bounding box center [188, 254] width 56 height 11
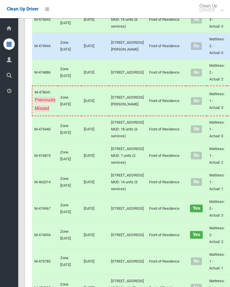
scroll to position [1197, 0]
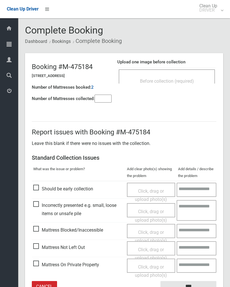
click at [187, 76] on div "Before collection (required)" at bounding box center [167, 81] width 84 height 11
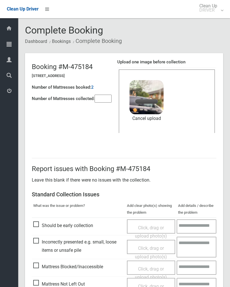
click at [106, 99] on input"] "number" at bounding box center [103, 99] width 17 height 8
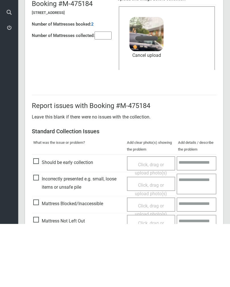
scroll to position [68, 0]
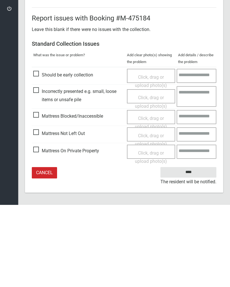
type input"] "*"
click at [195, 249] on input "****" at bounding box center [188, 254] width 56 height 11
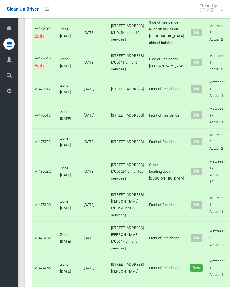
scroll to position [1414, 0]
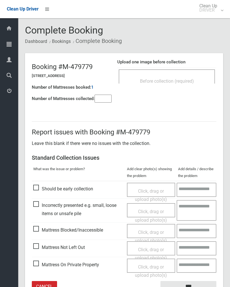
click at [191, 76] on div "Before collection (required)" at bounding box center [167, 81] width 84 height 11
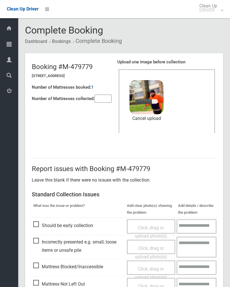
click at [107, 98] on input"] "number" at bounding box center [103, 99] width 17 height 8
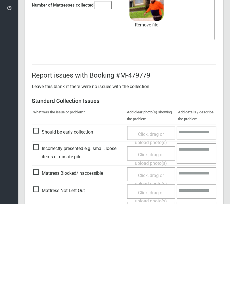
scroll to position [68, 0]
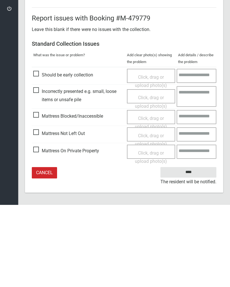
type input"] "*"
click at [188, 249] on input "****" at bounding box center [188, 254] width 56 height 11
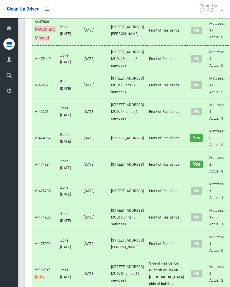
scroll to position [1175, 0]
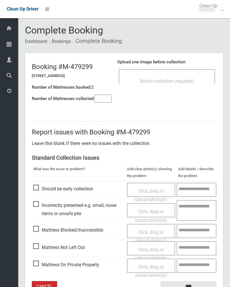
click at [192, 71] on div "Before collection (required)" at bounding box center [167, 76] width 96 height 14
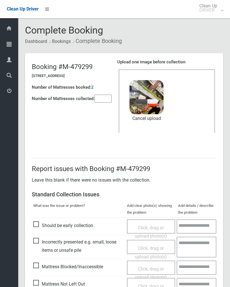
click at [99, 102] on input"] "number" at bounding box center [103, 99] width 17 height 8
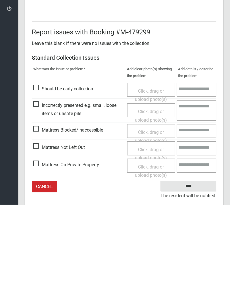
scroll to position [68, 0]
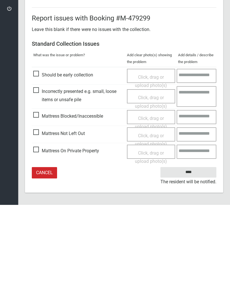
type input"] "*"
click at [193, 249] on input "****" at bounding box center [188, 254] width 56 height 11
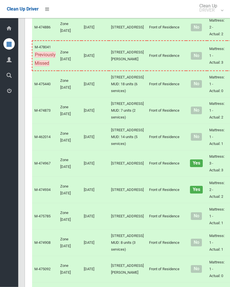
scroll to position [1149, 0]
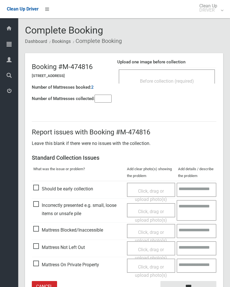
click at [196, 85] on div "Before collection (required)" at bounding box center [167, 81] width 84 height 11
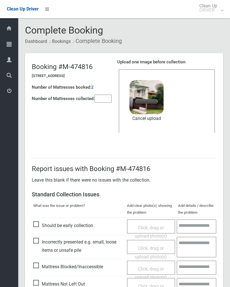
click at [105, 98] on input"] "number" at bounding box center [103, 99] width 17 height 8
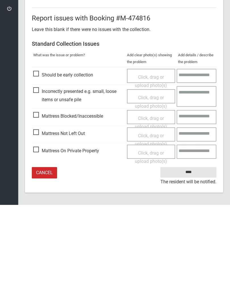
type input"] "*"
click at [190, 249] on input "****" at bounding box center [188, 254] width 56 height 11
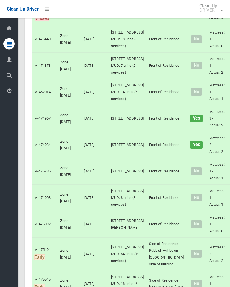
scroll to position [1240, 0]
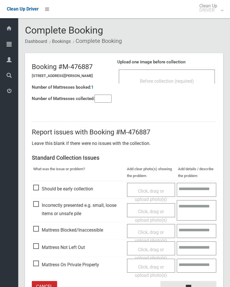
click at [176, 76] on div "Before collection (required)" at bounding box center [167, 81] width 84 height 11
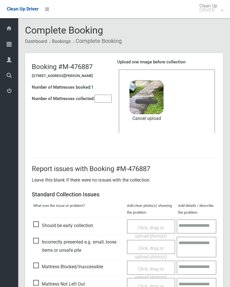
click at [157, 118] on link "Cancel upload" at bounding box center [147, 118] width 34 height 9
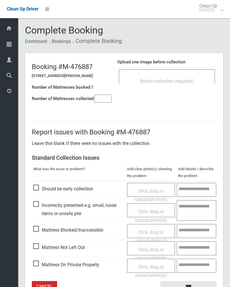
click at [179, 74] on div "Before collection (required)" at bounding box center [167, 76] width 96 height 14
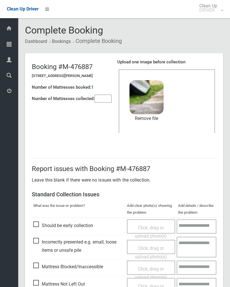
click at [99, 97] on input"] "number" at bounding box center [103, 99] width 17 height 8
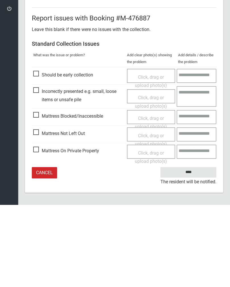
type input"] "*"
click at [191, 249] on input "****" at bounding box center [188, 254] width 56 height 11
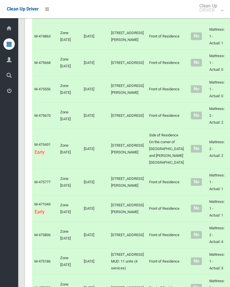
scroll to position [1671, 0]
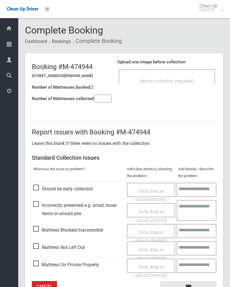
click at [194, 72] on div "Before collection (required)" at bounding box center [167, 76] width 96 height 14
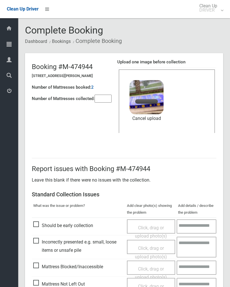
click at [104, 97] on input"] "number" at bounding box center [103, 99] width 17 height 8
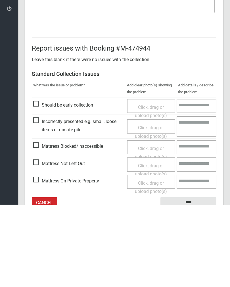
scroll to position [68, 0]
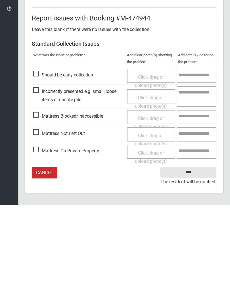
type input"] "*"
click at [191, 249] on input "****" at bounding box center [188, 254] width 56 height 11
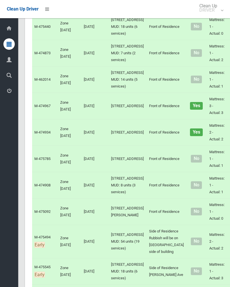
scroll to position [1141, 0]
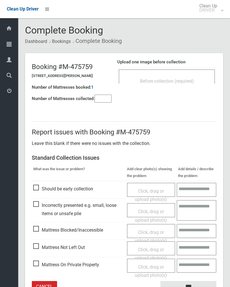
click at [197, 77] on div "Before collection (required)" at bounding box center [167, 81] width 84 height 11
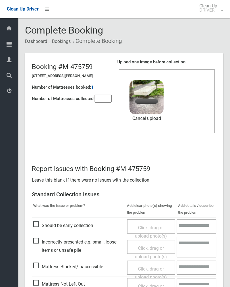
click at [107, 98] on input"] "number" at bounding box center [103, 99] width 17 height 8
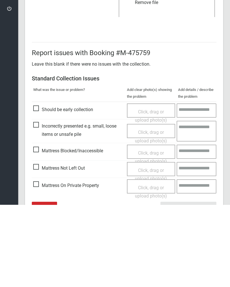
scroll to position [68, 0]
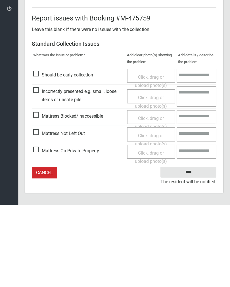
type input"] "*"
click at [191, 249] on input "****" at bounding box center [188, 254] width 56 height 11
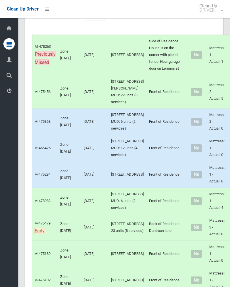
scroll to position [158, 0]
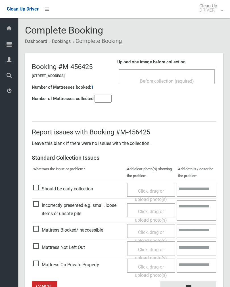
click at [102, 97] on input"] "number" at bounding box center [103, 99] width 17 height 8
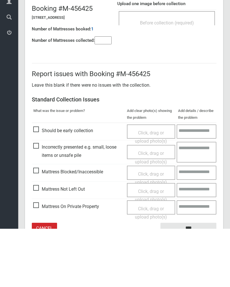
scroll to position [32, 0]
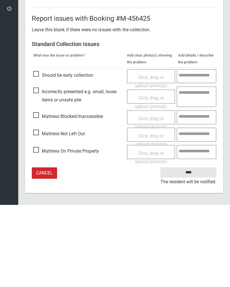
type input"] "*"
click at [38, 212] on span "Mattress Not Left Out" at bounding box center [59, 216] width 52 height 9
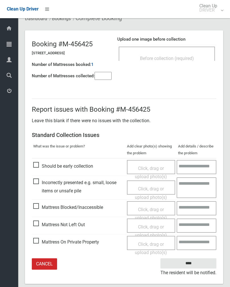
click at [165, 53] on div "Before collection (required)" at bounding box center [167, 58] width 84 height 11
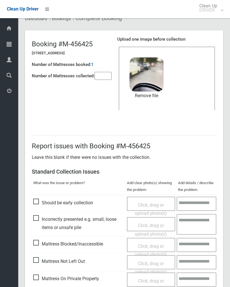
scroll to position [60, 0]
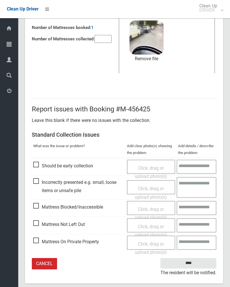
click at [199, 264] on input "****" at bounding box center [188, 263] width 56 height 11
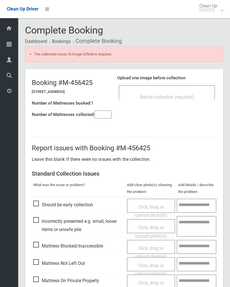
click at [188, 94] on div "Before collection (required)" at bounding box center [167, 96] width 84 height 11
click at [106, 117] on input"] "number" at bounding box center [103, 114] width 17 height 8
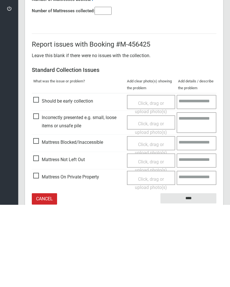
scroll to position [47, 0]
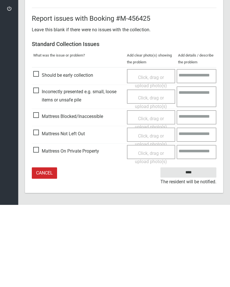
type input"] "*"
click at [148, 215] on span "Click, drag or upload photo(s)" at bounding box center [151, 222] width 32 height 14
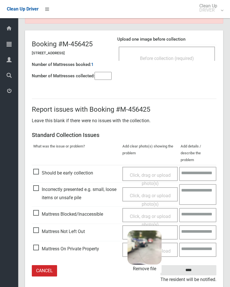
click at [202, 265] on input "****" at bounding box center [188, 270] width 56 height 11
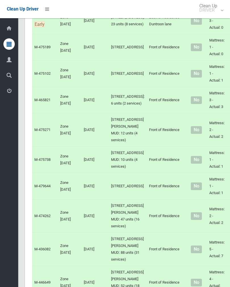
scroll to position [295, 0]
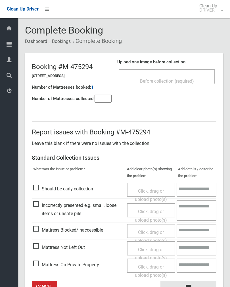
click at [191, 74] on div "Before collection (required)" at bounding box center [167, 76] width 96 height 14
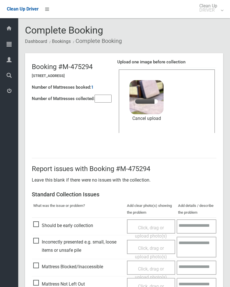
click at [102, 103] on input"] "number" at bounding box center [103, 99] width 17 height 8
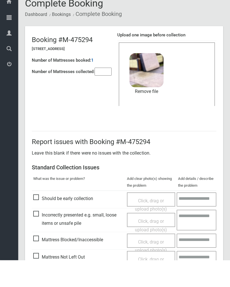
scroll to position [68, 0]
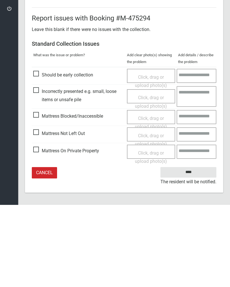
type input"] "*"
click at [193, 249] on input "****" at bounding box center [188, 254] width 56 height 11
